Goal: Transaction & Acquisition: Book appointment/travel/reservation

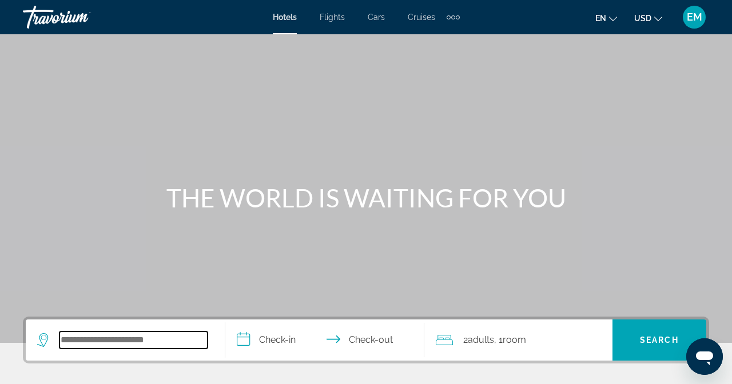
click at [119, 344] on input "Search widget" at bounding box center [133, 340] width 148 height 17
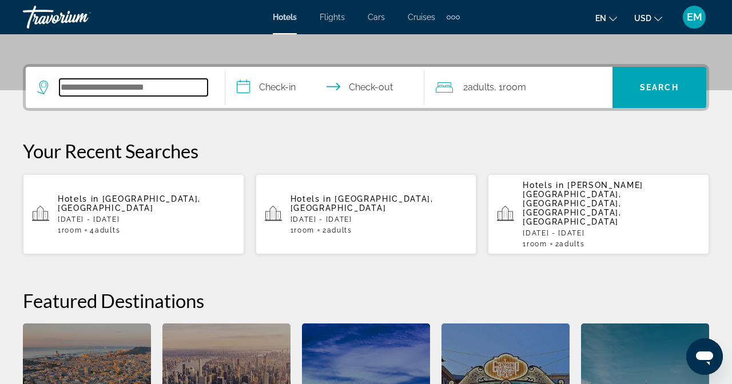
scroll to position [280, 0]
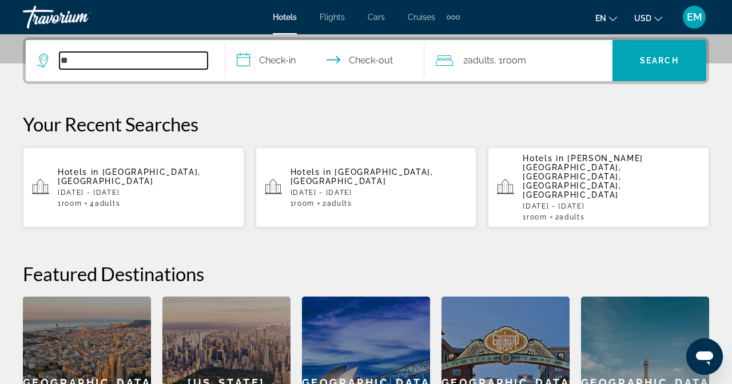
type input "*"
click at [87, 60] on input "Search widget" at bounding box center [133, 60] width 148 height 17
drag, startPoint x: 293, startPoint y: 57, endPoint x: 27, endPoint y: 76, distance: 265.9
click at [27, 76] on app-destination-search "Search widget" at bounding box center [125, 60] width 199 height 41
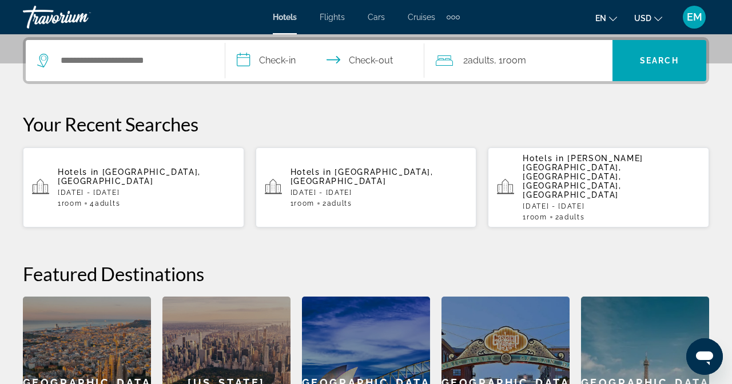
click at [342, 106] on div "**********" at bounding box center [366, 253] width 732 height 432
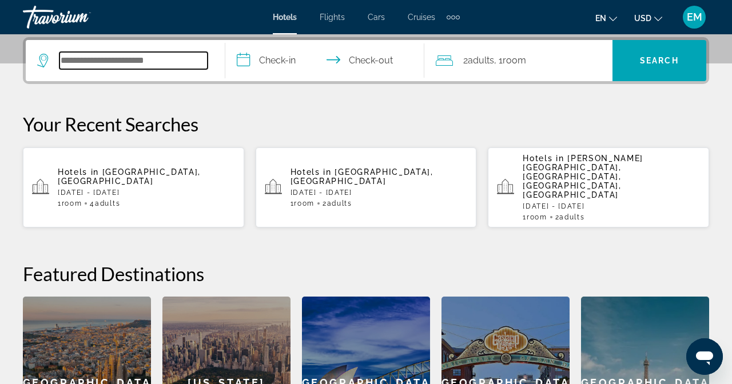
click at [207, 65] on input "Search widget" at bounding box center [133, 60] width 148 height 17
type input "*"
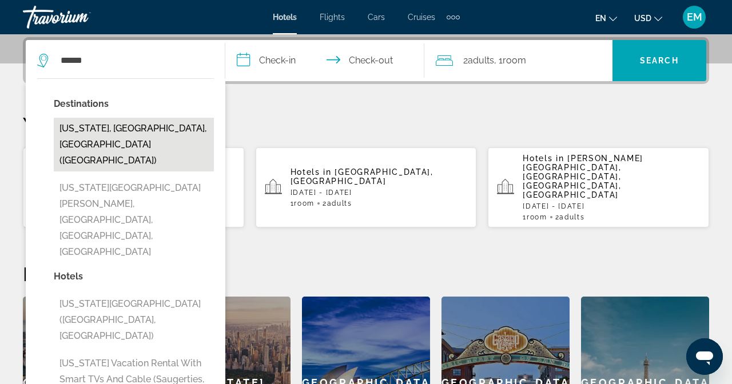
click at [205, 134] on button "[US_STATE], [GEOGRAPHIC_DATA], [GEOGRAPHIC_DATA] ([GEOGRAPHIC_DATA])" at bounding box center [134, 145] width 160 height 54
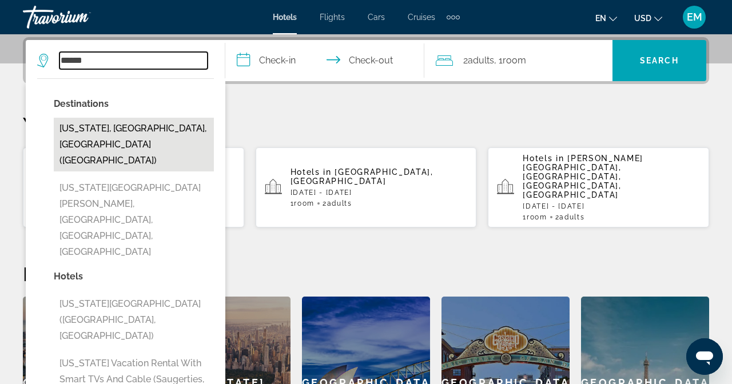
type input "**********"
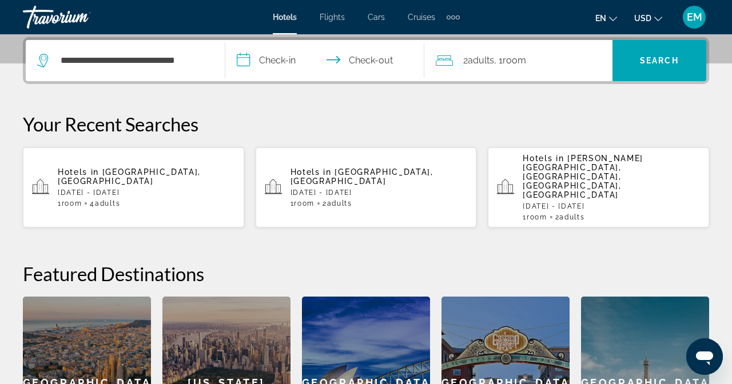
click at [377, 63] on input "**********" at bounding box center [327, 62] width 204 height 45
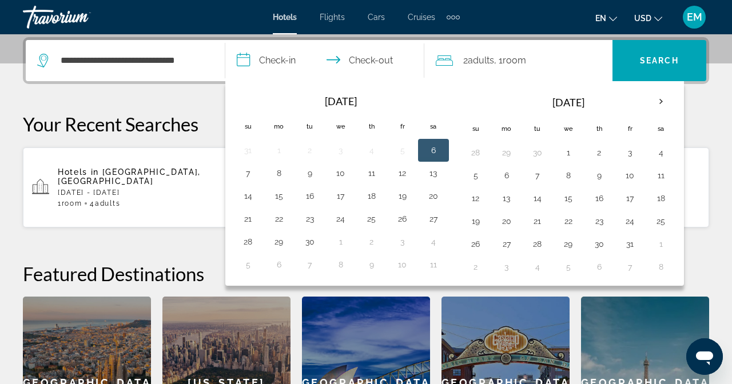
click at [442, 153] on button "6" at bounding box center [433, 150] width 18 height 16
click at [257, 176] on button "7" at bounding box center [248, 173] width 18 height 16
type input "**********"
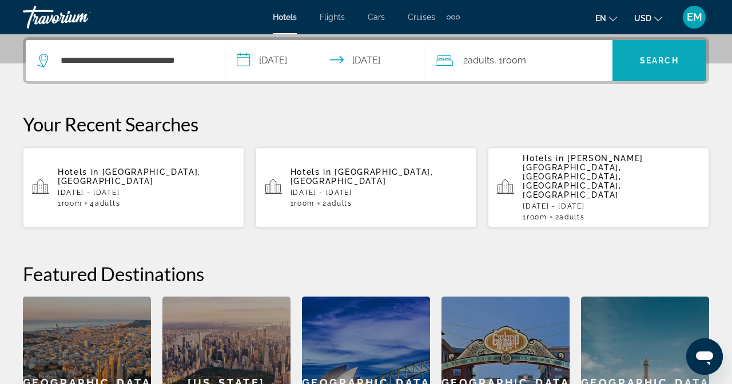
click at [706, 59] on span "Search widget" at bounding box center [659, 60] width 94 height 27
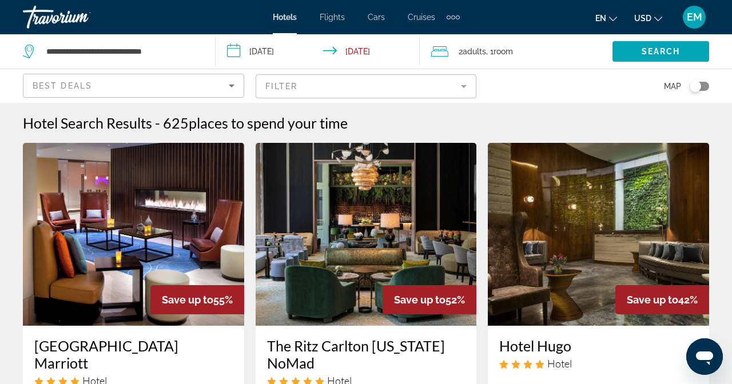
click at [244, 74] on div "Best Deals" at bounding box center [133, 85] width 220 height 23
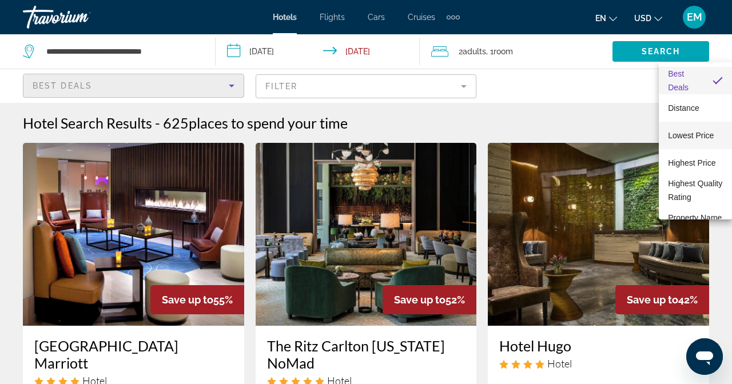
click at [688, 131] on span "Lowest Price" at bounding box center [691, 135] width 46 height 9
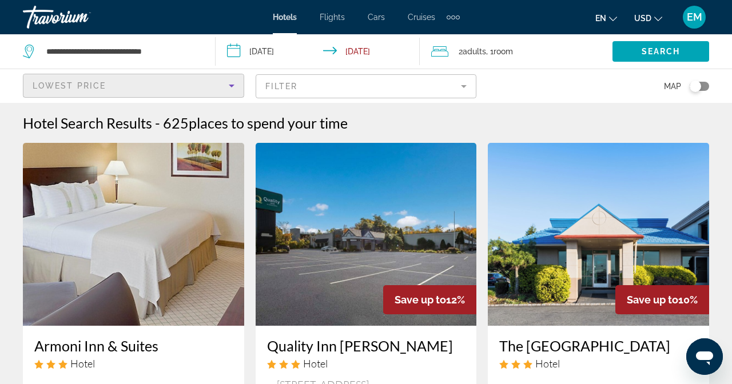
click at [477, 74] on mat-form-field "Filter" at bounding box center [366, 86] width 221 height 24
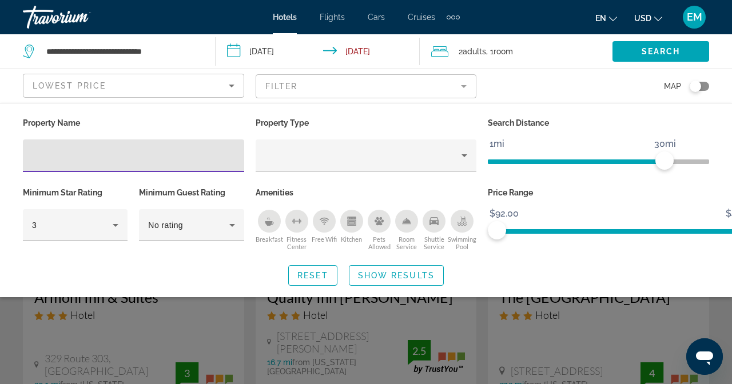
scroll to position [71, 0]
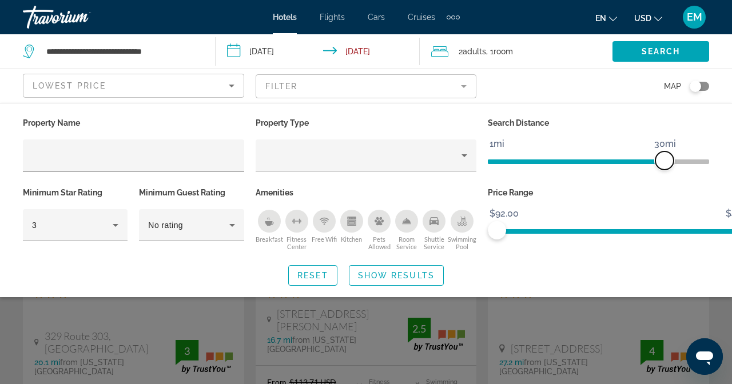
drag, startPoint x: 775, startPoint y: 130, endPoint x: 780, endPoint y: 129, distance: 5.8
click at [673, 151] on span "ngx-slider" at bounding box center [664, 160] width 18 height 18
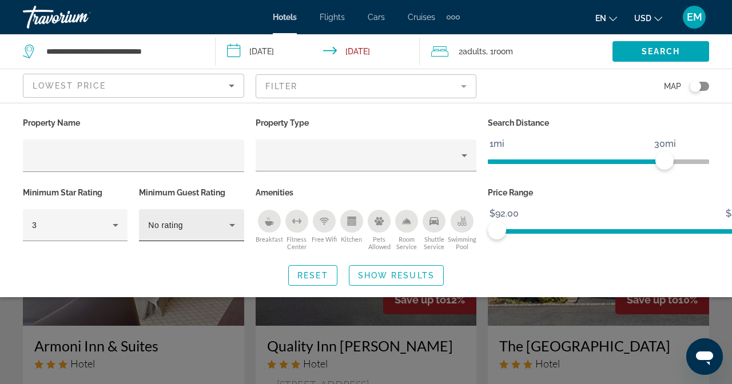
click at [212, 218] on div "No rating" at bounding box center [188, 225] width 81 height 14
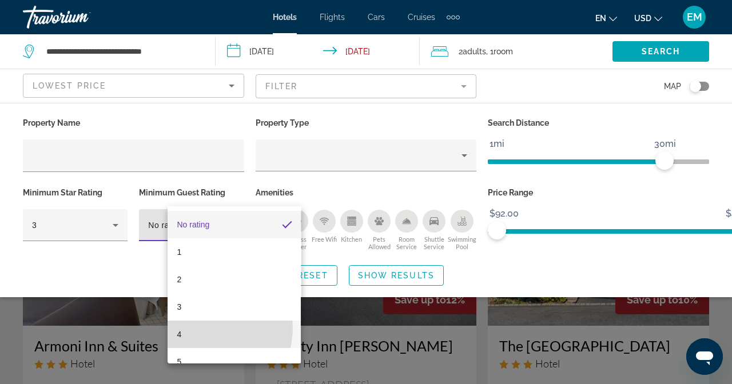
click at [214, 329] on mat-option "4" at bounding box center [233, 334] width 133 height 27
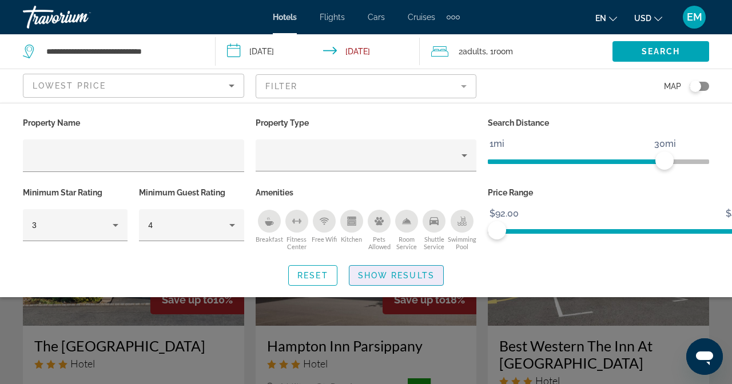
drag, startPoint x: 522, startPoint y: 232, endPoint x: 521, endPoint y: 238, distance: 6.3
click at [443, 262] on span "Search widget" at bounding box center [396, 275] width 94 height 27
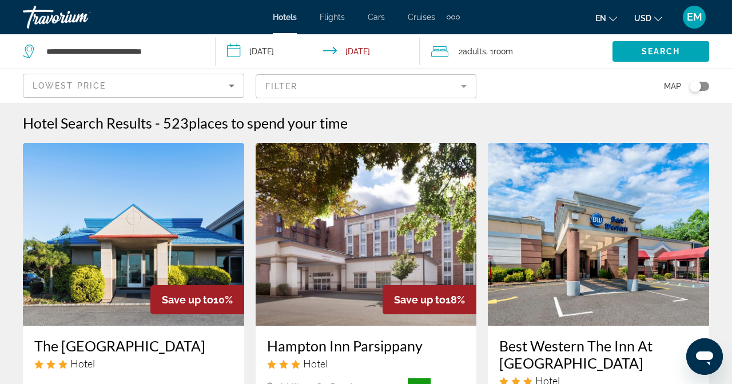
click at [641, 114] on div "Hotel Search Results - 523 places to spend your time" at bounding box center [366, 122] width 686 height 17
click at [609, 114] on div "Hotel Search Results - 523 places to spend your time" at bounding box center [366, 122] width 686 height 17
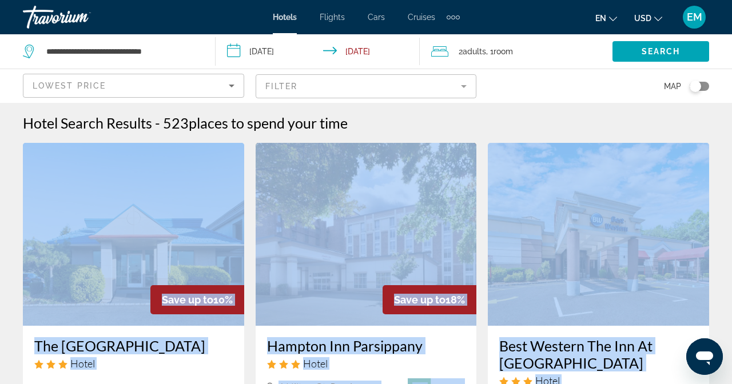
drag, startPoint x: 843, startPoint y: 290, endPoint x: 16, endPoint y: 174, distance: 835.3
copy div "Save up to 10% The [GEOGRAPHIC_DATA] [STREET_ADDRESS] 27.2 mi from [US_STATE][G…"
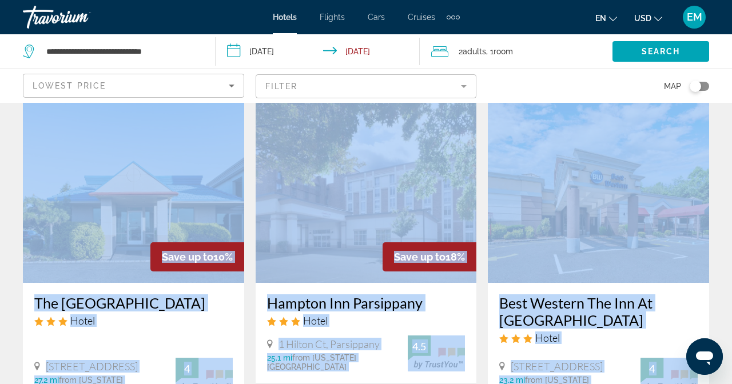
scroll to position [142, 0]
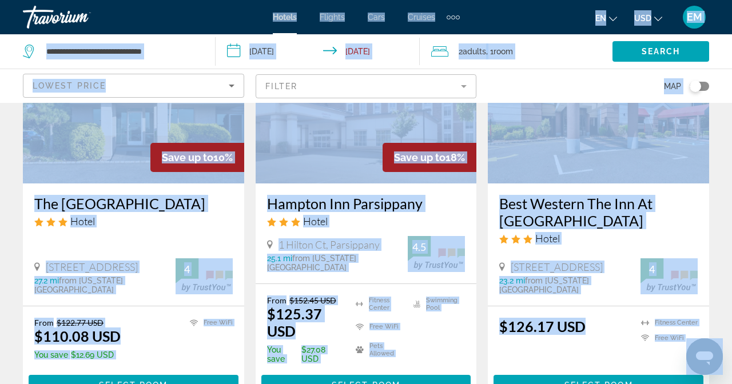
copy div "Save up to 10% The [GEOGRAPHIC_DATA] [STREET_ADDRESS] 27.2 mi from [US_STATE][G…"
click at [400, 381] on span "Select Room" at bounding box center [366, 385] width 69 height 9
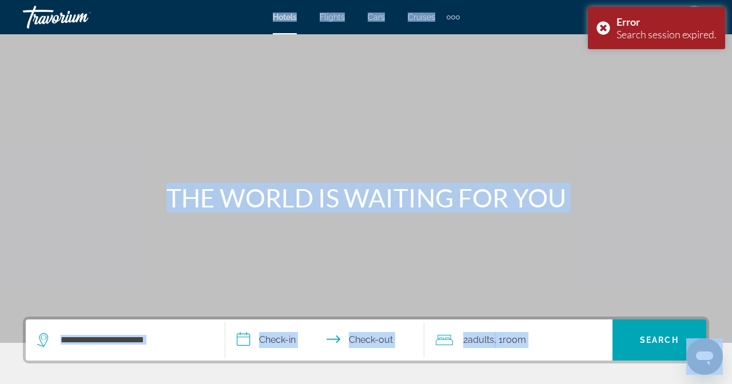
click at [732, 242] on div "Main content" at bounding box center [366, 171] width 732 height 343
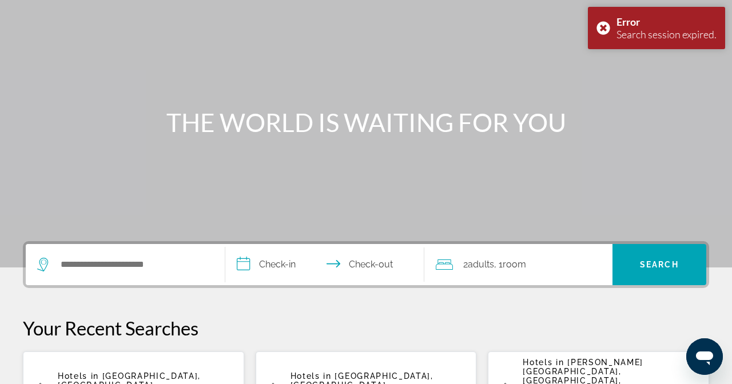
scroll to position [214, 0]
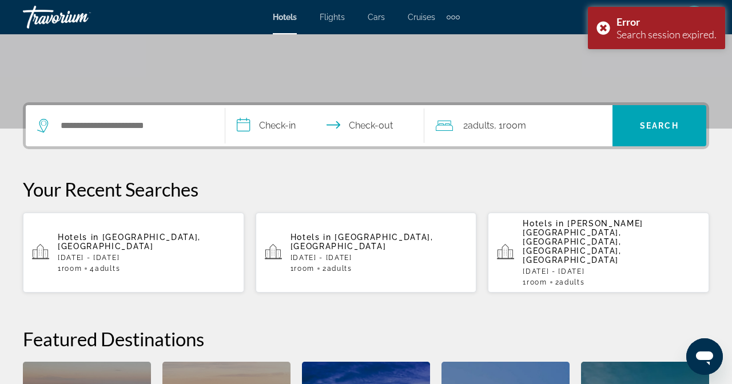
click at [195, 137] on div "Search widget" at bounding box center [125, 125] width 176 height 41
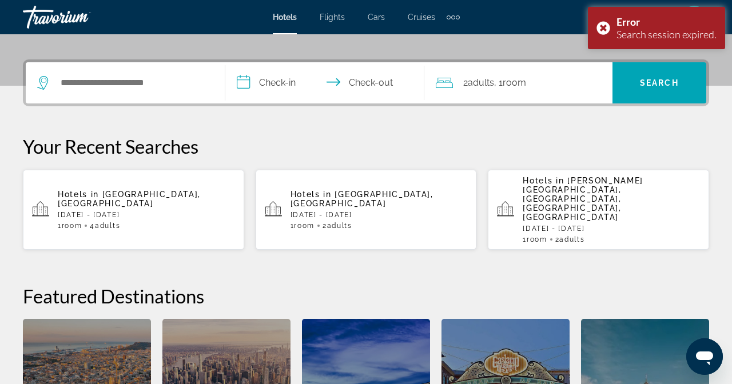
scroll to position [280, 0]
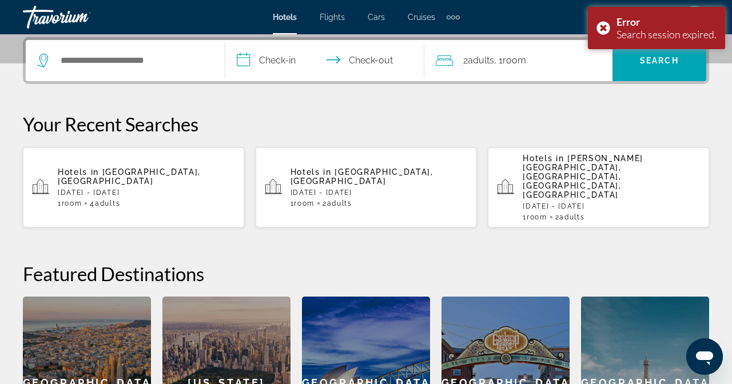
click at [171, 69] on div "Search widget" at bounding box center [125, 60] width 176 height 41
click at [177, 48] on div "Search widget" at bounding box center [125, 60] width 176 height 41
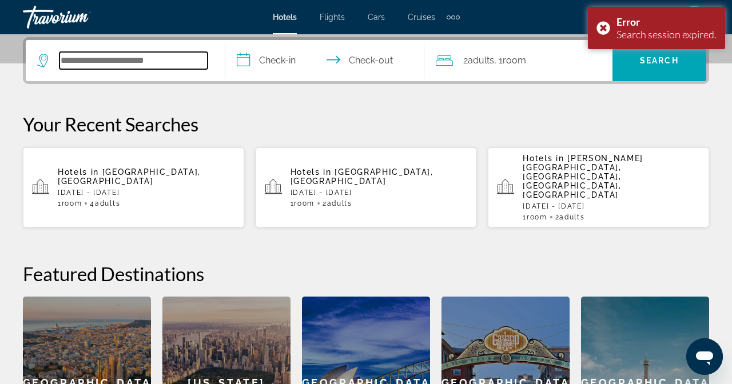
click at [174, 58] on input "Search widget" at bounding box center [133, 60] width 148 height 17
type input "*"
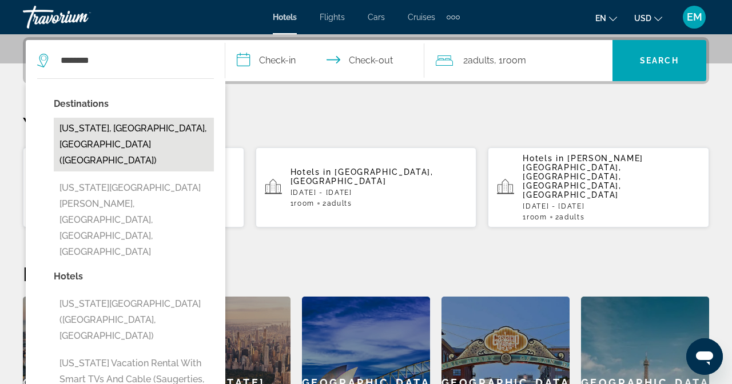
click at [214, 120] on button "[US_STATE], [GEOGRAPHIC_DATA], [GEOGRAPHIC_DATA] ([GEOGRAPHIC_DATA])" at bounding box center [134, 145] width 160 height 54
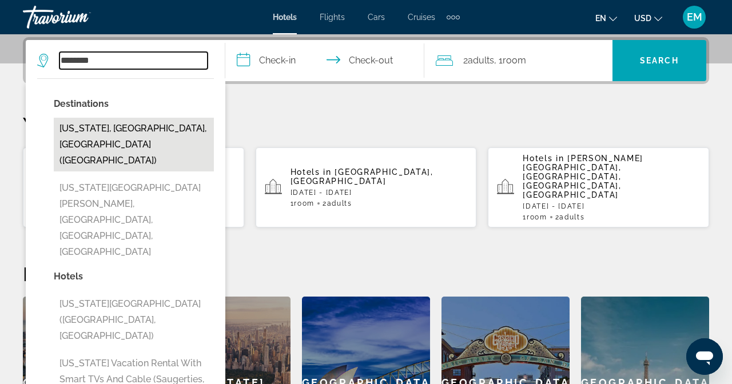
type input "**********"
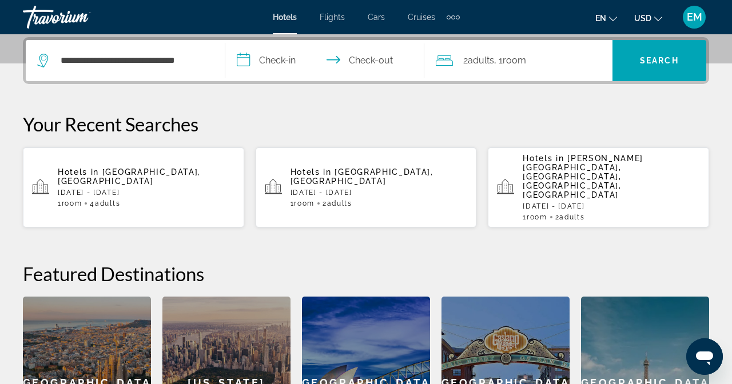
click at [389, 56] on input "**********" at bounding box center [327, 62] width 204 height 45
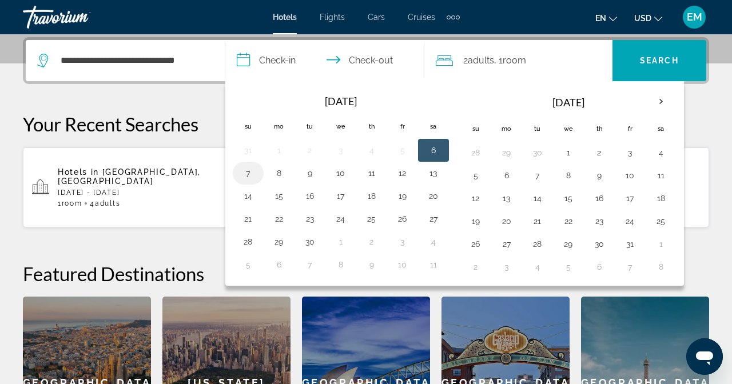
click at [257, 173] on button "7" at bounding box center [248, 173] width 18 height 16
click at [442, 145] on button "6" at bounding box center [433, 150] width 18 height 16
type input "**********"
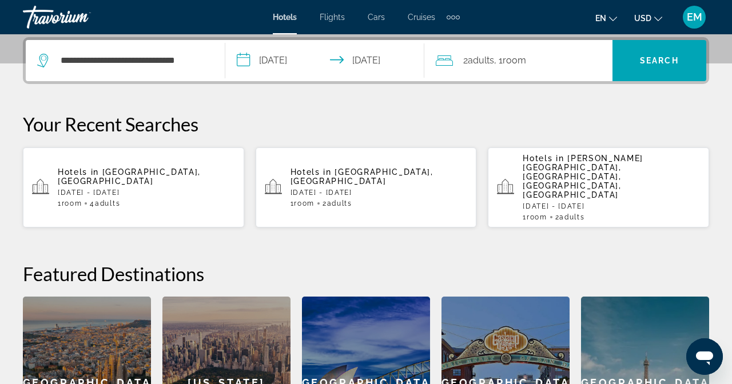
click at [453, 58] on icon "Travelers: 2 adults, 0 children" at bounding box center [444, 61] width 17 height 14
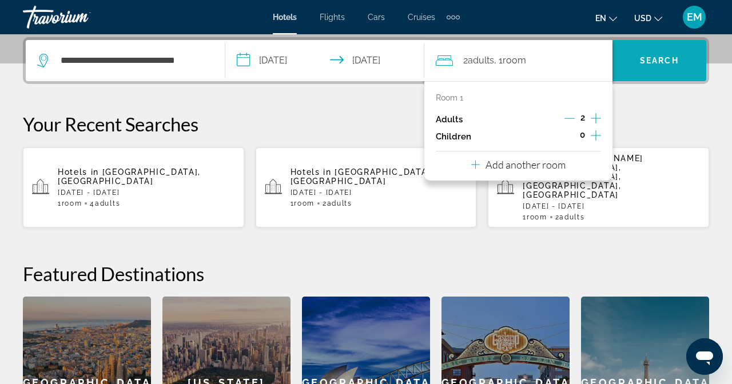
click at [706, 68] on span "Search widget" at bounding box center [659, 60] width 94 height 27
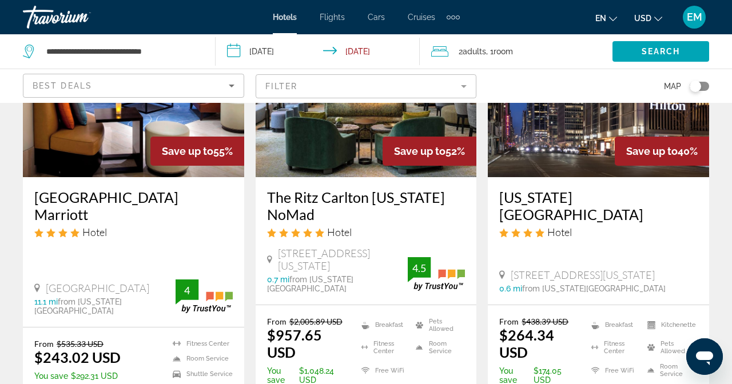
scroll to position [71, 0]
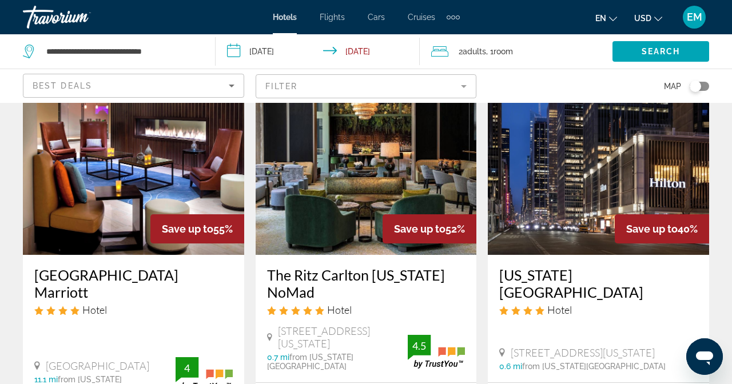
click at [238, 79] on icon "Sort by" at bounding box center [232, 86] width 14 height 14
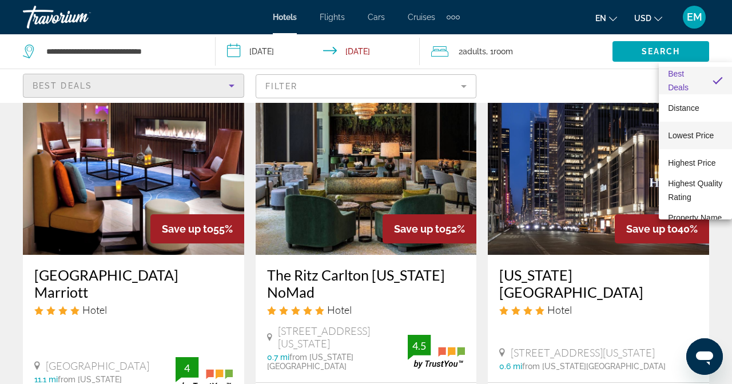
click at [695, 129] on span "Lowest Price" at bounding box center [691, 136] width 46 height 14
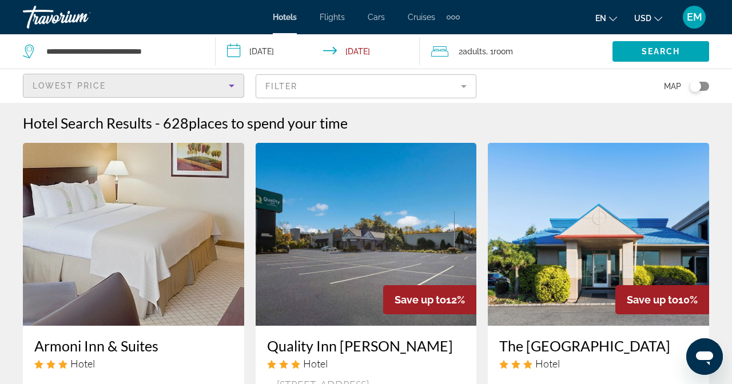
click at [477, 74] on mat-form-field "Filter" at bounding box center [366, 86] width 221 height 24
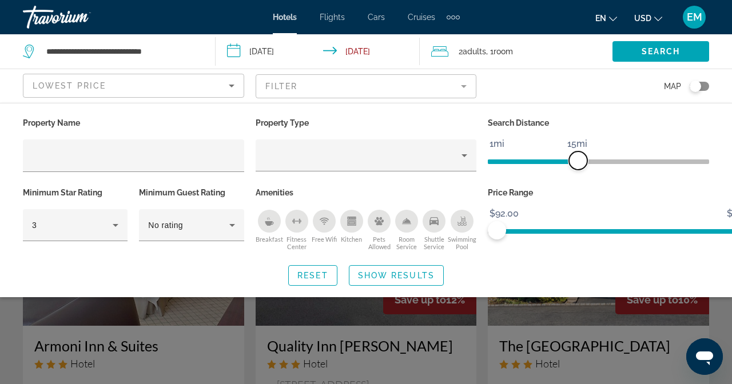
drag, startPoint x: 734, startPoint y: 133, endPoint x: 691, endPoint y: 138, distance: 43.1
click at [691, 138] on div "Search Distance 1mi 46mi 15mi" at bounding box center [598, 150] width 233 height 70
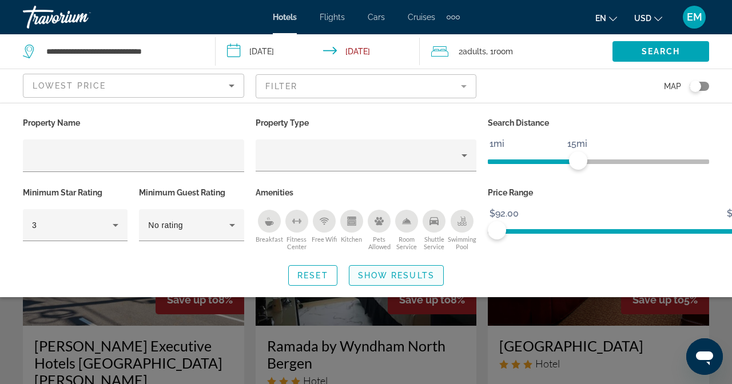
click at [434, 271] on span "Show Results" at bounding box center [396, 275] width 77 height 9
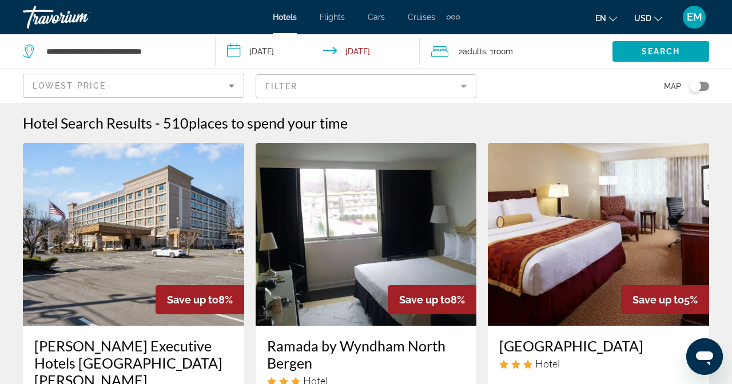
click at [477, 74] on mat-form-field "Filter" at bounding box center [366, 86] width 221 height 24
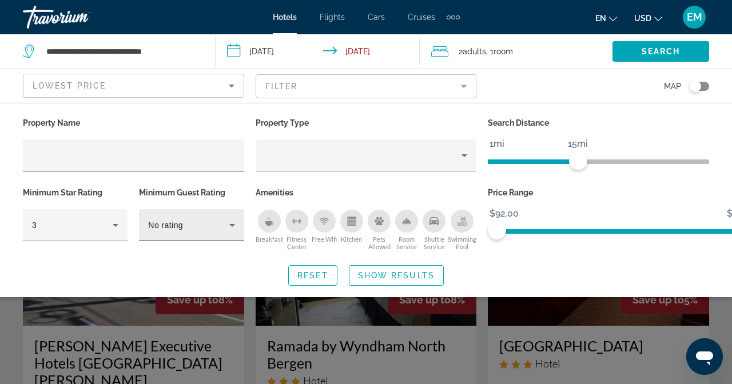
click at [191, 185] on div "Minimum Guest Rating No rating" at bounding box center [191, 219] width 116 height 69
click at [220, 218] on div "No rating" at bounding box center [188, 225] width 81 height 14
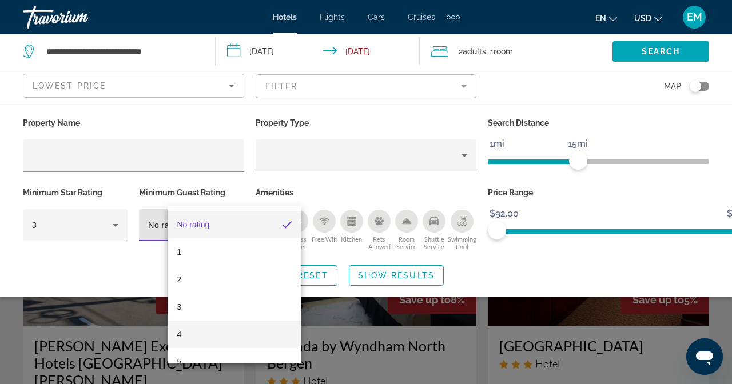
click at [191, 328] on mat-option "4" at bounding box center [233, 334] width 133 height 27
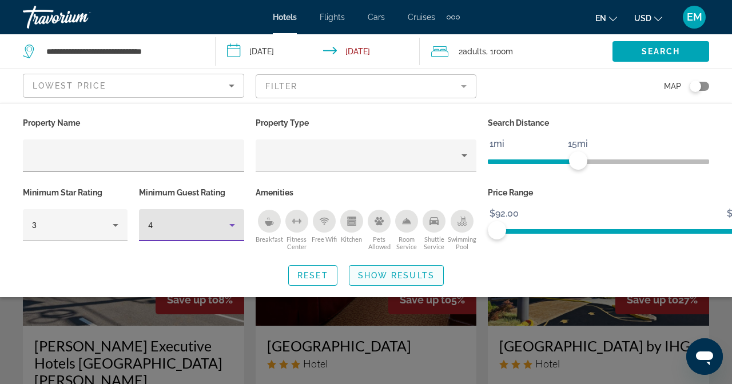
click at [434, 271] on span "Show Results" at bounding box center [396, 275] width 77 height 9
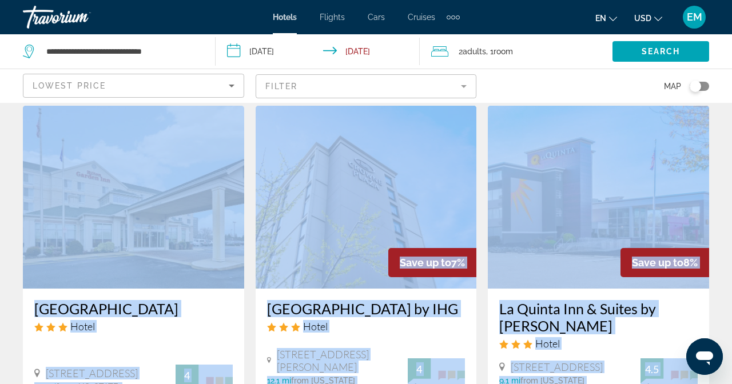
scroll to position [1566, 0]
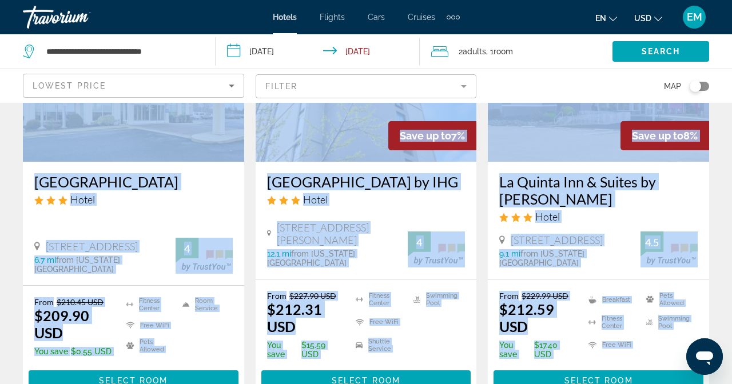
drag, startPoint x: 28, startPoint y: 230, endPoint x: 788, endPoint y: 374, distance: 773.8
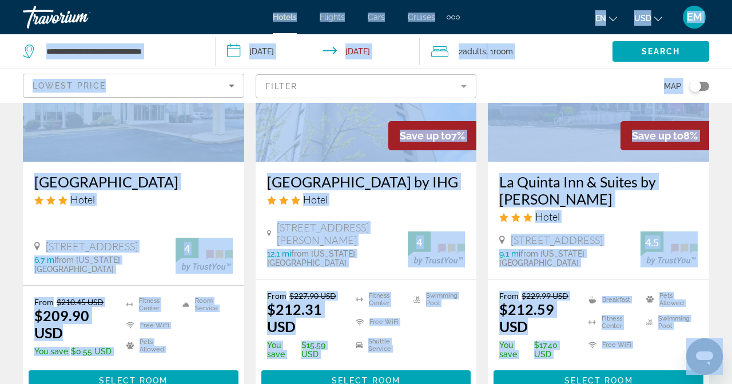
copy div "[PERSON_NAME] Executive Hotels [GEOGRAPHIC_DATA][PERSON_NAME] [STREET_ADDRESS][…"
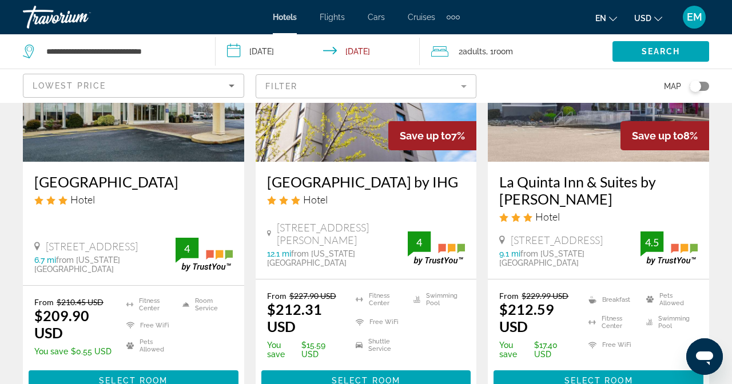
drag, startPoint x: 877, startPoint y: 229, endPoint x: 469, endPoint y: 24, distance: 457.1
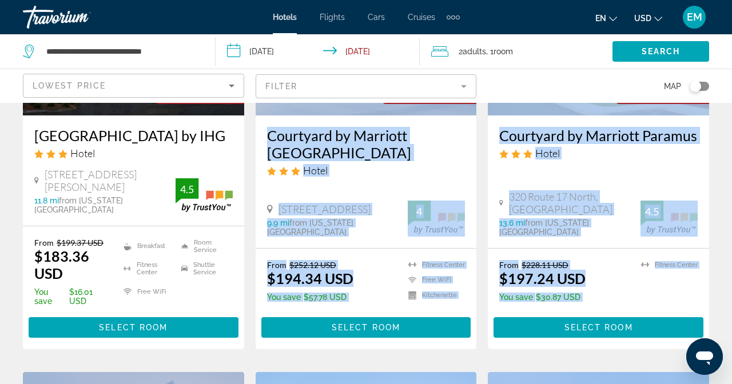
scroll to position [0, 0]
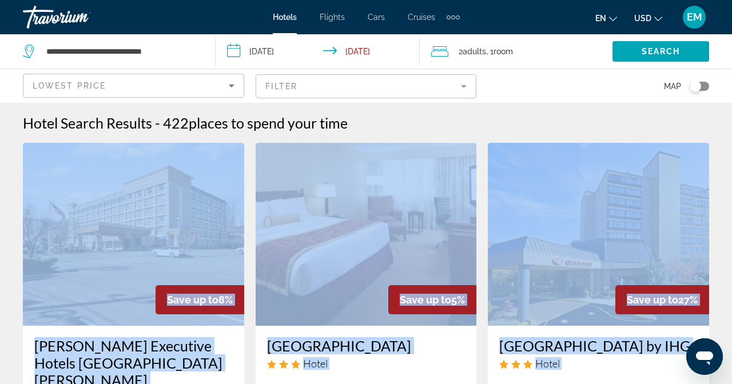
drag, startPoint x: 818, startPoint y: 146, endPoint x: 393, endPoint y: -71, distance: 477.8
click at [393, 0] on html "**********" at bounding box center [366, 192] width 732 height 384
drag, startPoint x: 418, startPoint y: 83, endPoint x: 312, endPoint y: 154, distance: 128.1
click at [418, 114] on div "Hotel Search Results - 422 places to spend your time" at bounding box center [366, 122] width 686 height 17
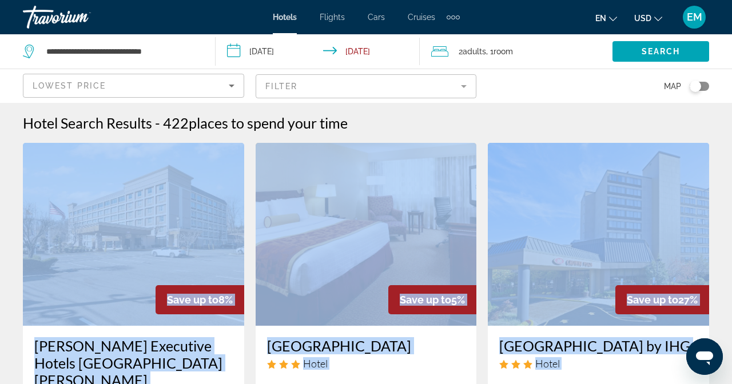
click at [21, 302] on app-hotels-search-item "Save up to 8% [PERSON_NAME] Executive Hotels [GEOGRAPHIC_DATA][PERSON_NAME] Hot…" at bounding box center [133, 363] width 233 height 441
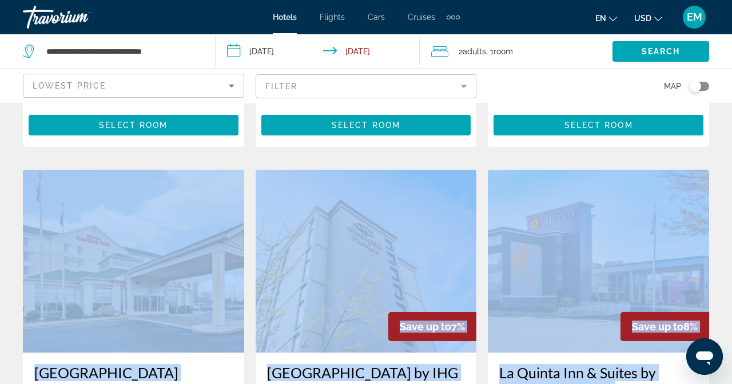
scroll to position [1566, 0]
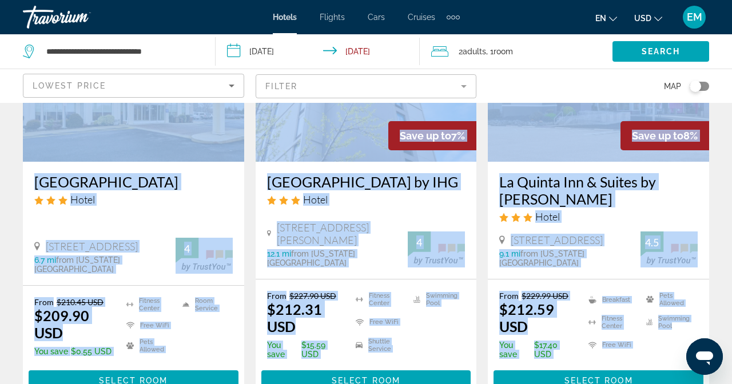
drag, startPoint x: 29, startPoint y: 308, endPoint x: 897, endPoint y: 149, distance: 883.2
copy div "[PERSON_NAME] Executive Hotels [GEOGRAPHIC_DATA][PERSON_NAME] [STREET_ADDRESS][…"
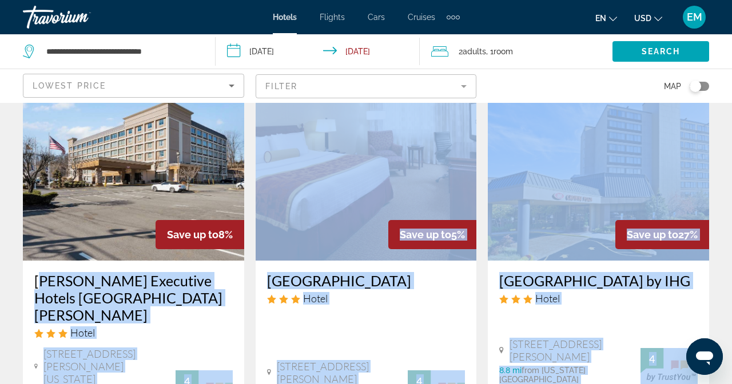
scroll to position [0, 0]
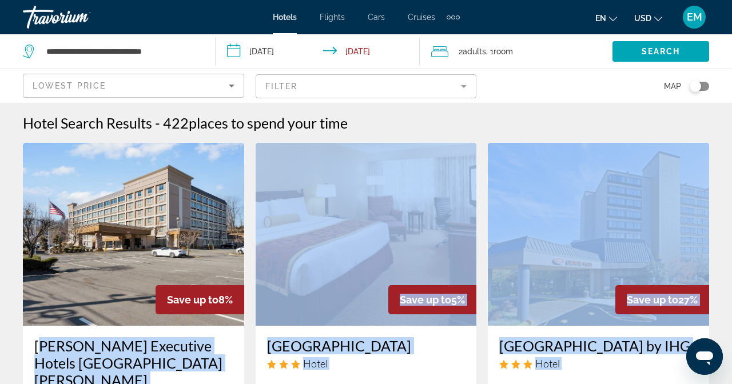
copy div "[PERSON_NAME] Executive Hotels [GEOGRAPHIC_DATA][PERSON_NAME] [STREET_ADDRESS][…"
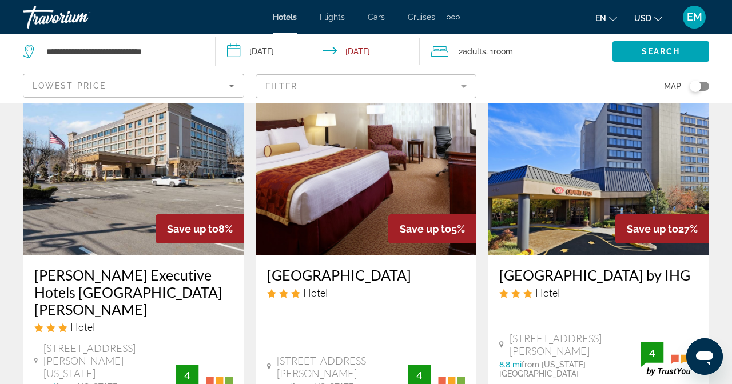
scroll to position [142, 0]
